Goal: Transaction & Acquisition: Purchase product/service

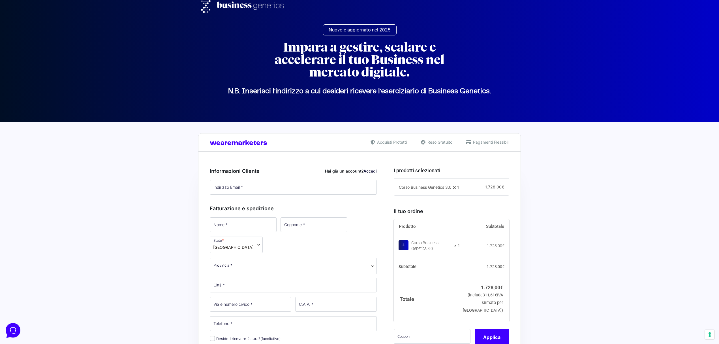
scroll to position [6, 0]
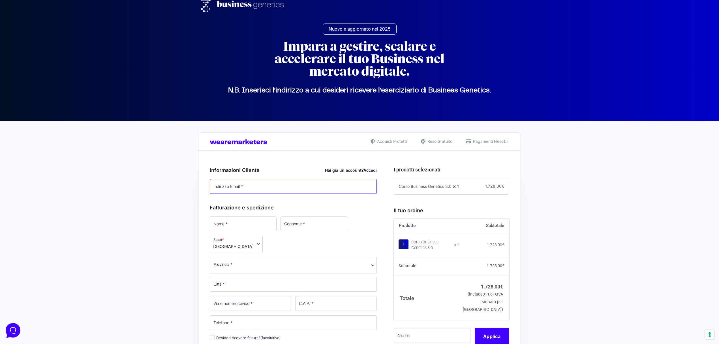
type input "[EMAIL_ADDRESS][DOMAIN_NAME]"
click at [372, 170] on link "Accedi" at bounding box center [370, 170] width 13 height 5
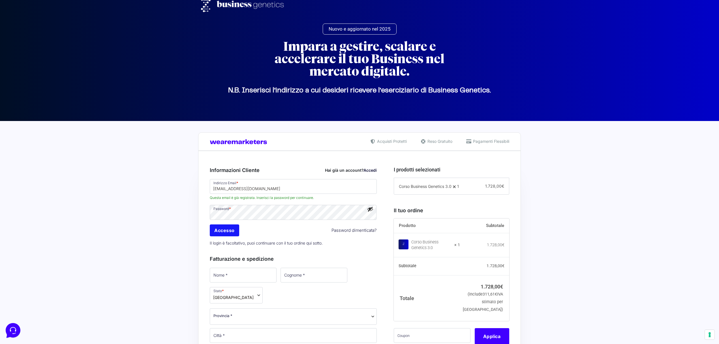
click at [228, 230] on input "Accesso" at bounding box center [224, 230] width 29 height 12
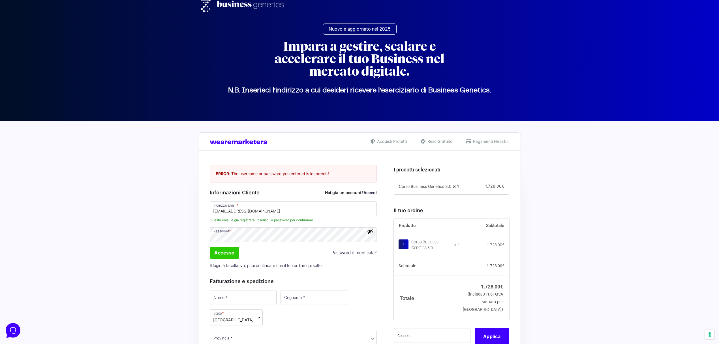
click at [370, 233] on button "Mostra password" at bounding box center [370, 231] width 6 height 6
click at [221, 253] on input "Accesso" at bounding box center [224, 253] width 29 height 12
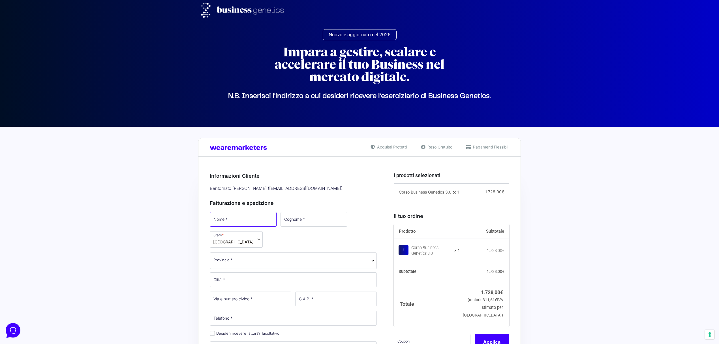
click at [242, 219] on input "Nome *" at bounding box center [243, 219] width 67 height 15
type input "[PERSON_NAME]"
select select "RN"
click at [289, 219] on input "Cognome *" at bounding box center [313, 219] width 67 height 15
type input "Galli"
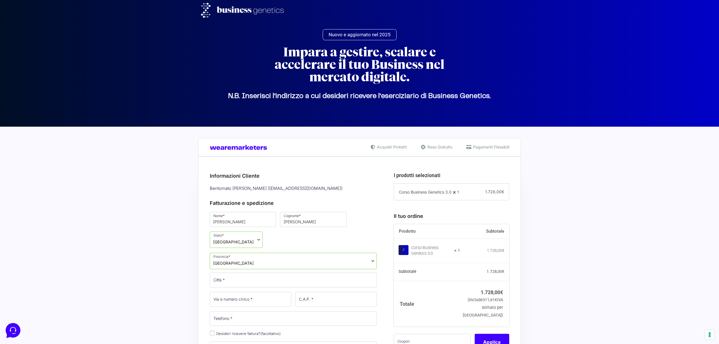
click at [233, 285] on input "Città *" at bounding box center [293, 279] width 167 height 15
type input "San Clemente"
click at [245, 300] on input "Via e numero civico *" at bounding box center [251, 299] width 82 height 15
click at [222, 300] on input "Via e numero civico *" at bounding box center [251, 299] width 82 height 15
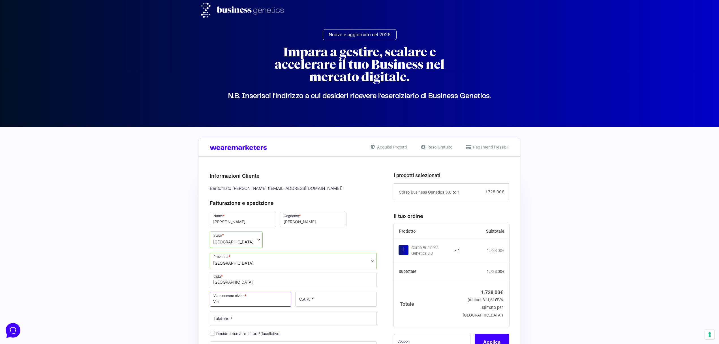
type input "Via Giolitti, 96"
click at [319, 301] on input "C.A.P. *" at bounding box center [336, 299] width 82 height 15
type input "47832"
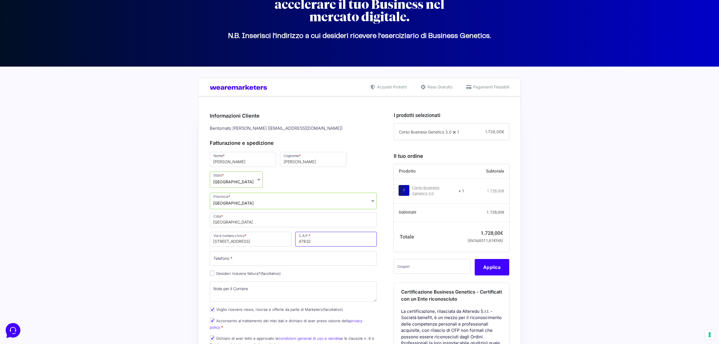
scroll to position [75, 0]
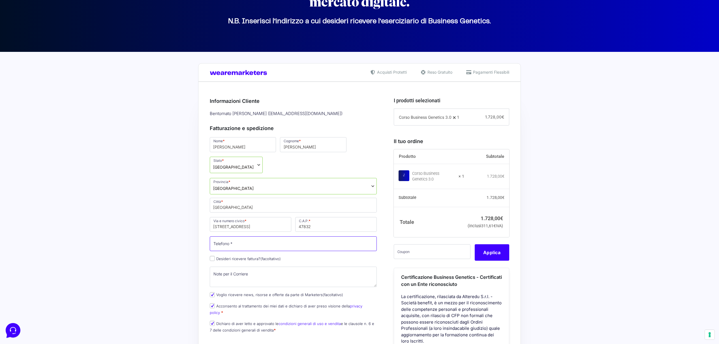
click at [253, 243] on input "Telefono *" at bounding box center [293, 243] width 167 height 15
type input "+393383397933"
click at [211, 259] on input "Desideri ricevere fattura? (facoltativo)" at bounding box center [212, 258] width 5 height 5
checkbox input "true"
select select "IT"
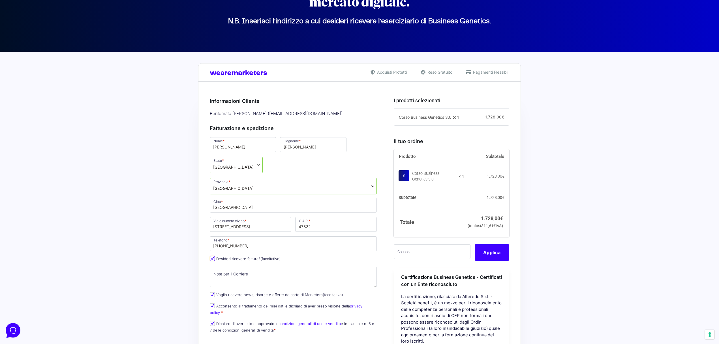
type input "0000000"
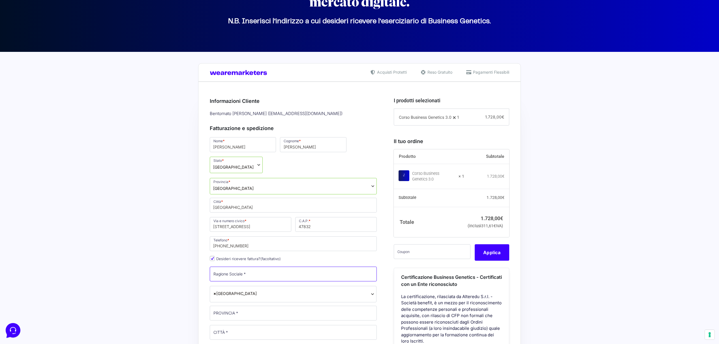
click at [272, 275] on input "Ragione Sociale *" at bounding box center [293, 273] width 167 height 15
type input "Fabio Glauco Galli"
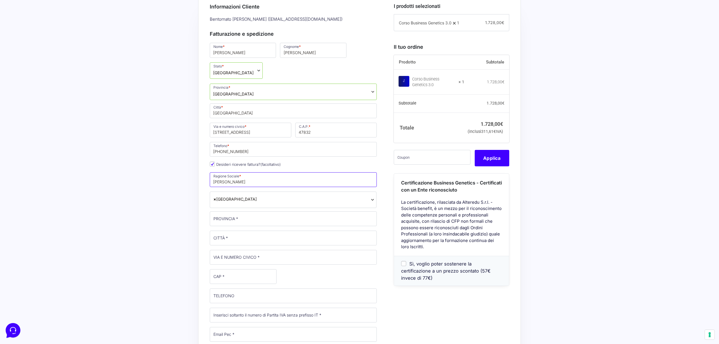
scroll to position [170, 0]
click at [244, 218] on input "PROVINCIA *" at bounding box center [293, 217] width 167 height 15
type input "RN"
type input "San Clemente"
type input "Via Giolitti, 96, S. Andrea in Casale"
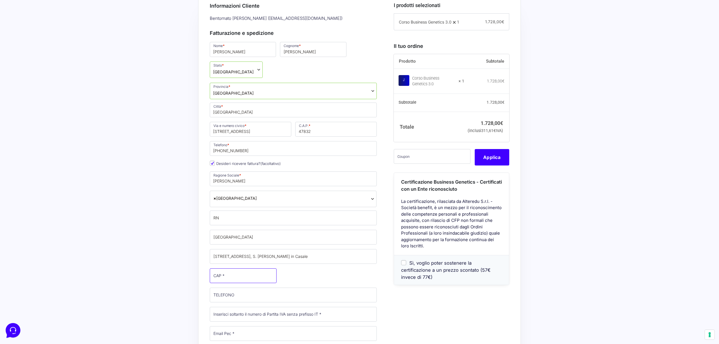
type input "47832"
type input "+393383397933"
type input "[EMAIL_ADDRESS][DOMAIN_NAME]"
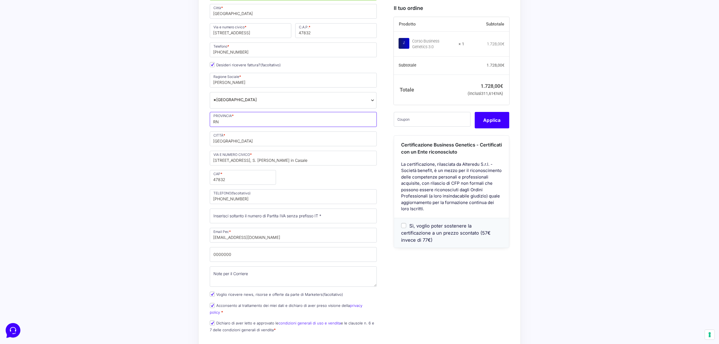
scroll to position [269, 0]
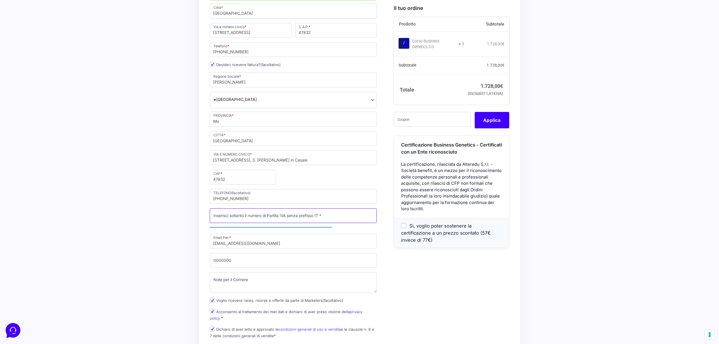
click at [289, 220] on input "Partita Iva *" at bounding box center [293, 215] width 167 height 15
type input "03142820400"
click at [191, 203] on div "Acquisti Protetti Reso Gratuito Pagamenti Flessibili Riepilogo Ordine 1.728,00 …" at bounding box center [359, 231] width 719 height 746
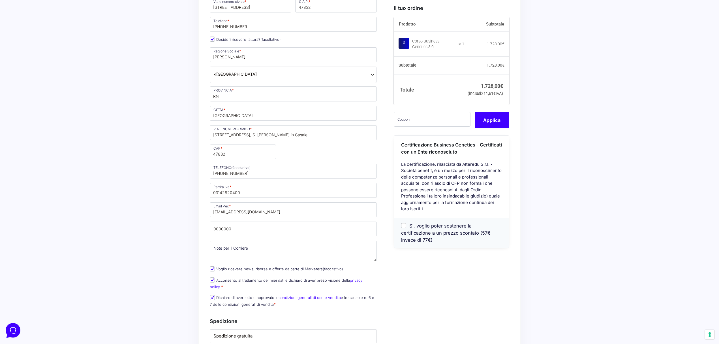
scroll to position [309, 0]
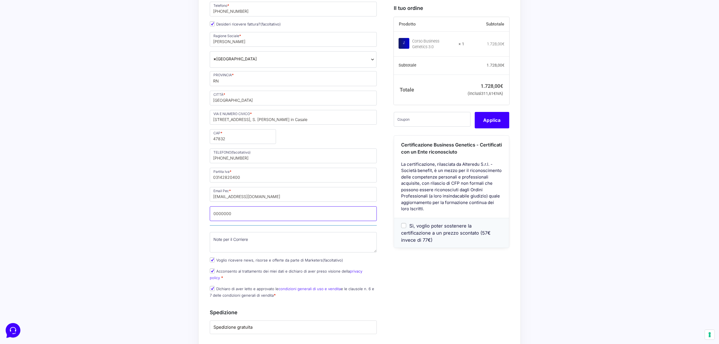
click at [252, 216] on input "0000000" at bounding box center [293, 213] width 167 height 15
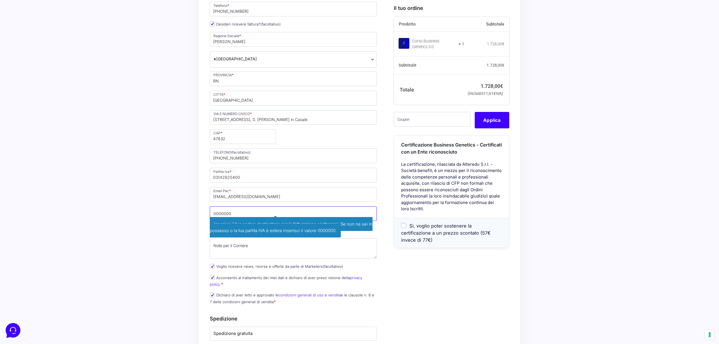
drag, startPoint x: 231, startPoint y: 213, endPoint x: 210, endPoint y: 214, distance: 21.8
click at [210, 214] on p "Codice Destinatario * 0000000 Inserisci il tuo codice destinatario per la fattu…" at bounding box center [293, 219] width 171 height 29
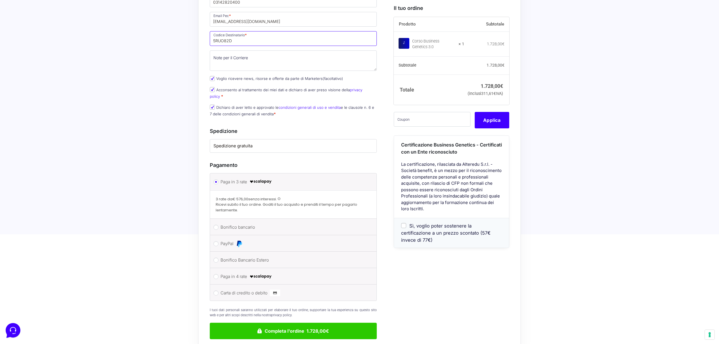
scroll to position [485, 0]
type input "5RUO82D"
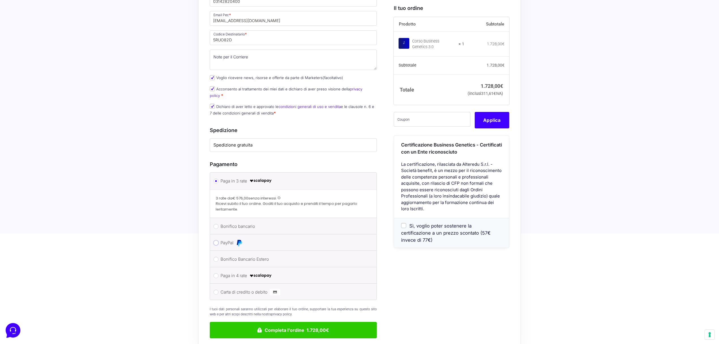
click at [217, 242] on input "PayPal" at bounding box center [216, 242] width 5 height 5
radio input "true"
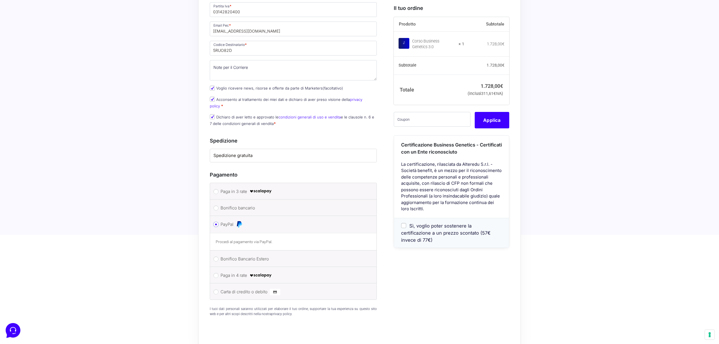
scroll to position [474, 0]
click at [409, 127] on input "text" at bounding box center [432, 119] width 77 height 15
paste input "CLIPRO200BG"
type input "CLIPRO200BG"
click at [496, 127] on button "Applica" at bounding box center [492, 120] width 35 height 16
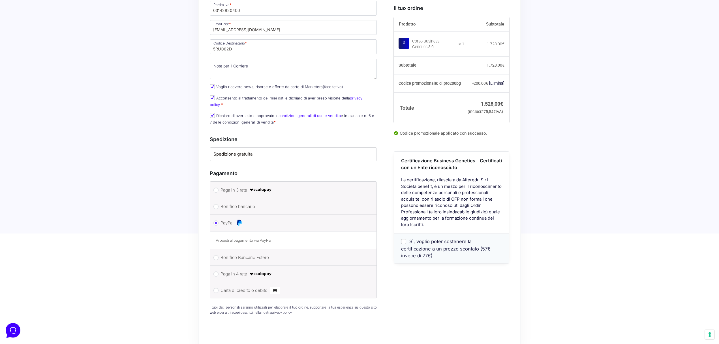
scroll to position [531, 0]
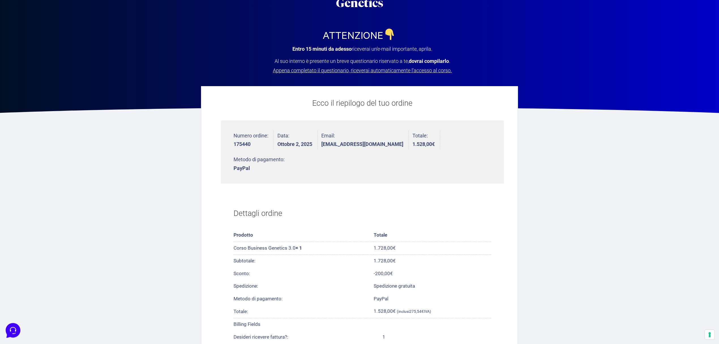
scroll to position [71, 0]
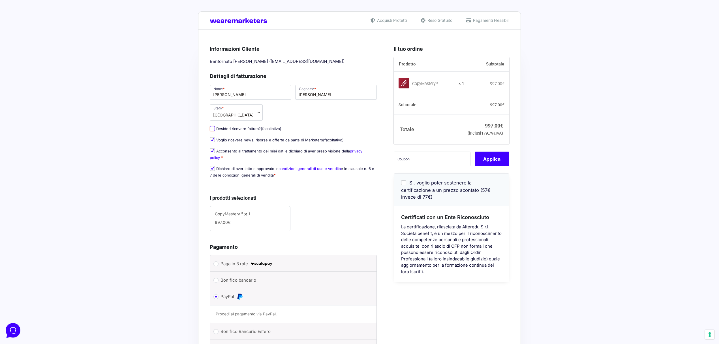
click at [213, 128] on input "Desideri ricevere fattura? (facoltativo)" at bounding box center [212, 128] width 5 height 5
checkbox input "true"
type input "Fabio Glauco Galli"
select select "IT"
type input "RN"
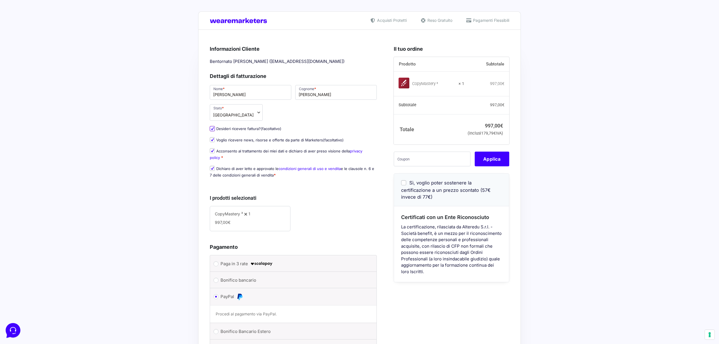
type input "San Clemente"
type input "Via Giolitti, 96, S. Andrea in Casale"
type input "47832"
type input "+393383397933"
type input "03142820400"
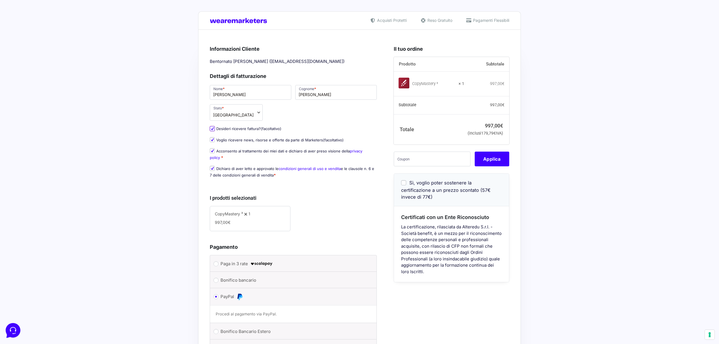
type input "[EMAIL_ADDRESS][DOMAIN_NAME]"
type input "5RUO82D"
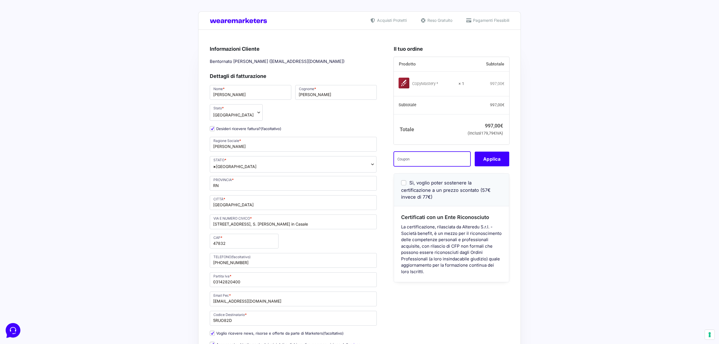
click at [421, 166] on input "text" at bounding box center [432, 159] width 77 height 15
paste input "VCCM150VXMFO"
type input "VCCM150VXMFO"
click at [490, 166] on button "Applica" at bounding box center [492, 159] width 35 height 15
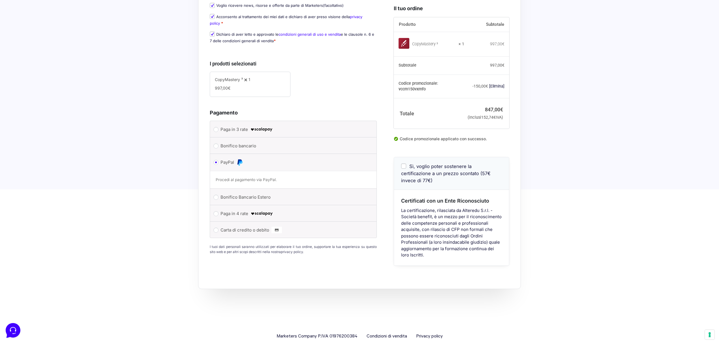
scroll to position [341, 0]
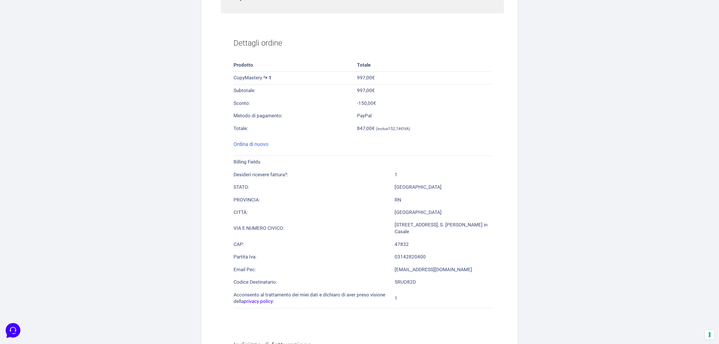
scroll to position [344, 0]
